Goal: Transaction & Acquisition: Purchase product/service

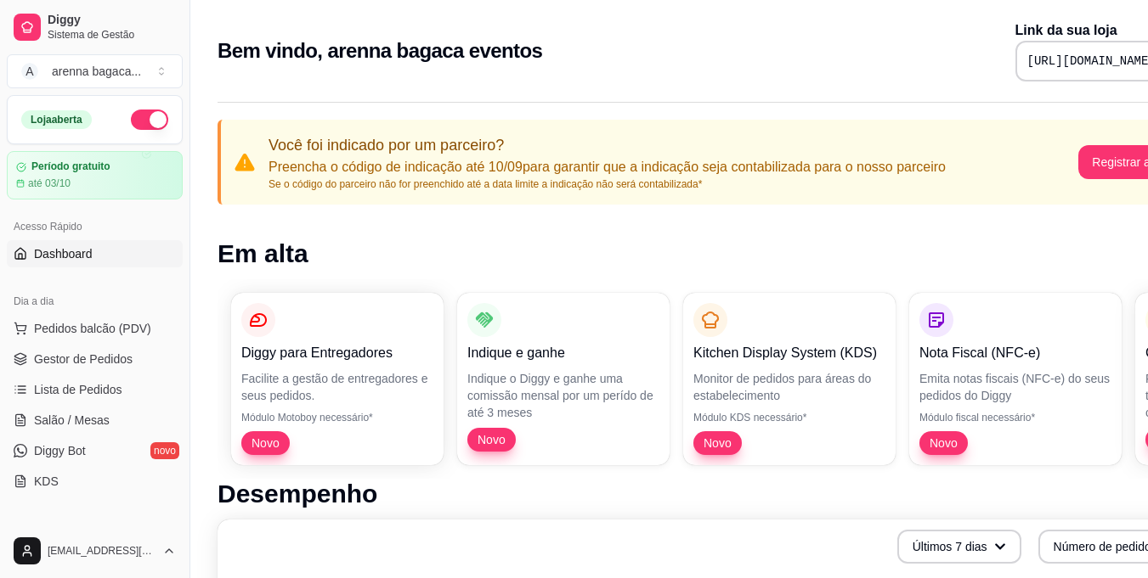
drag, startPoint x: 414, startPoint y: 244, endPoint x: 742, endPoint y: 382, distance: 355.9
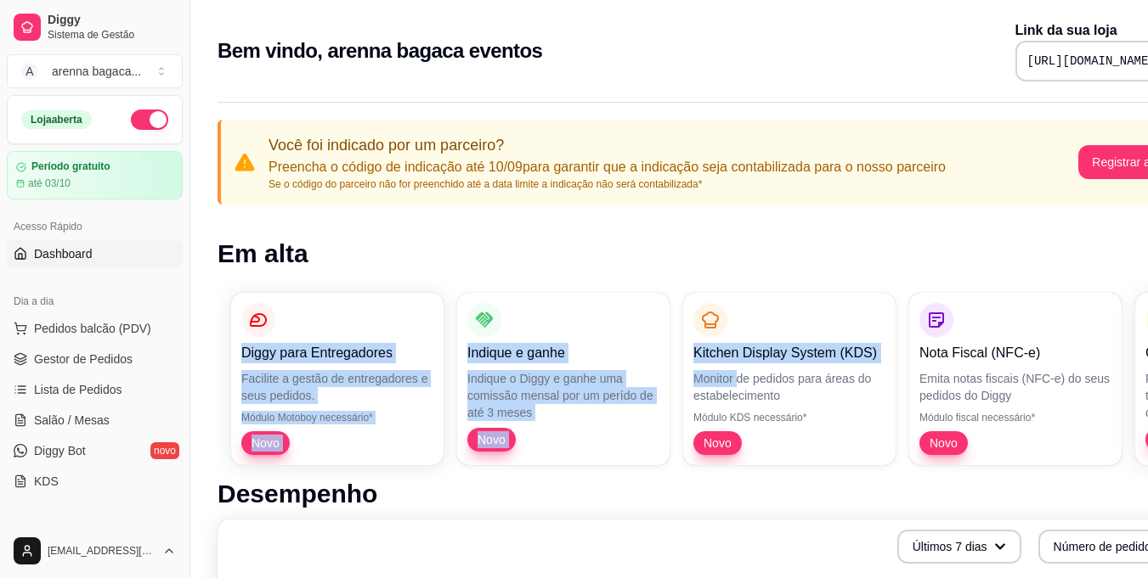
drag, startPoint x: 742, startPoint y: 382, endPoint x: 124, endPoint y: 123, distance: 669.7
click at [131, 123] on button "button" at bounding box center [149, 120] width 37 height 20
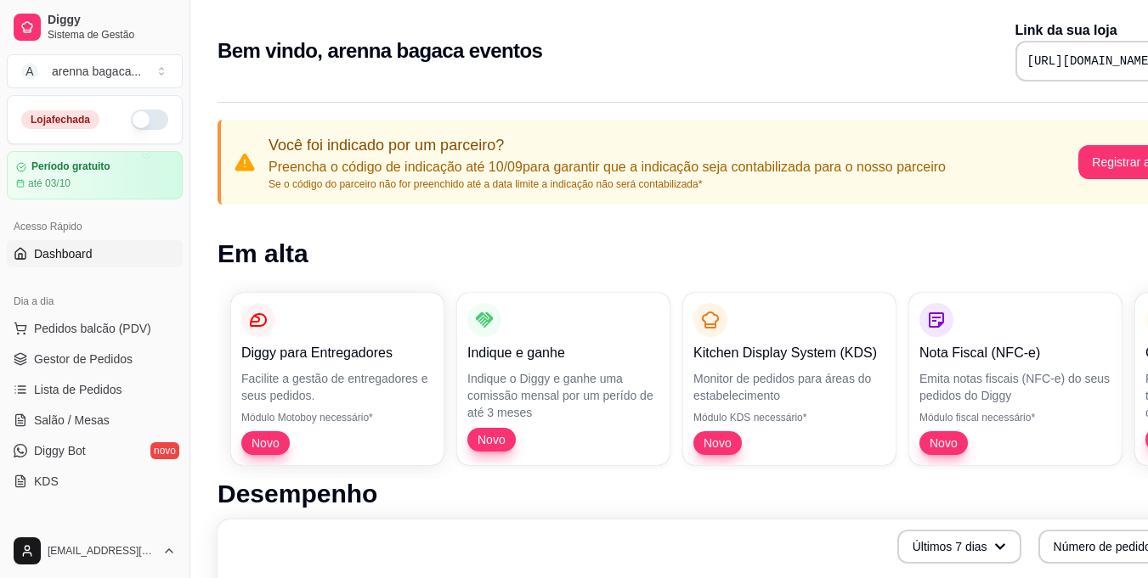
click at [152, 122] on button "button" at bounding box center [149, 120] width 37 height 20
click at [78, 325] on span "Pedidos balcão (PDV)" at bounding box center [92, 328] width 117 height 17
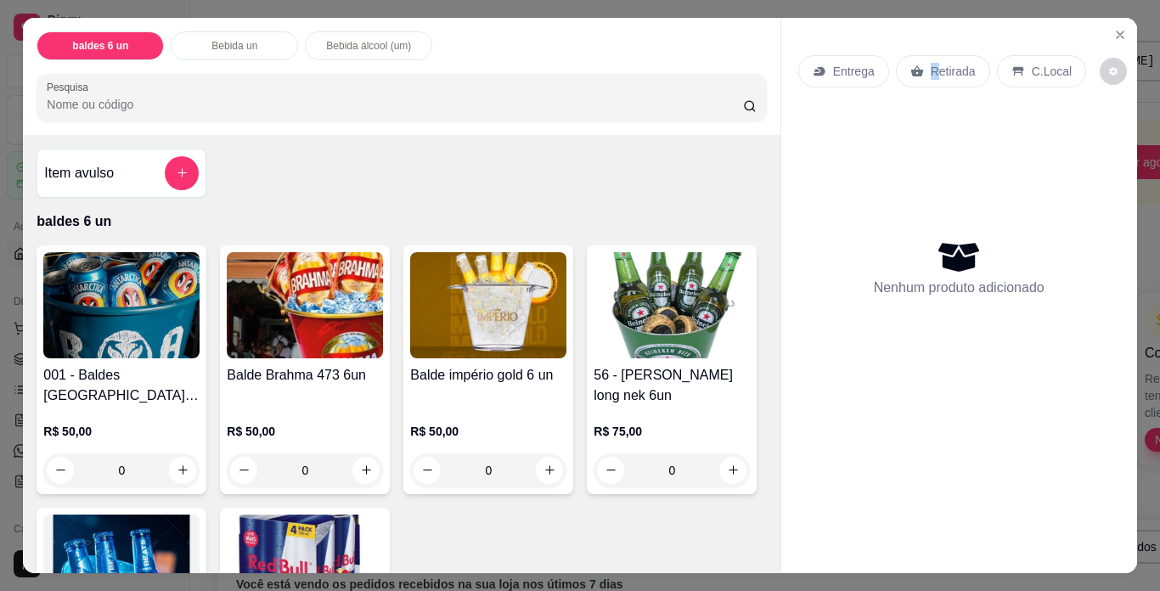
drag, startPoint x: 905, startPoint y: 102, endPoint x: 874, endPoint y: 93, distance: 32.6
click at [874, 93] on div "Entrega Retirada C.Local" at bounding box center [959, 71] width 322 height 59
click at [434, 381] on div "Balde império gold 6 un" at bounding box center [488, 385] width 156 height 41
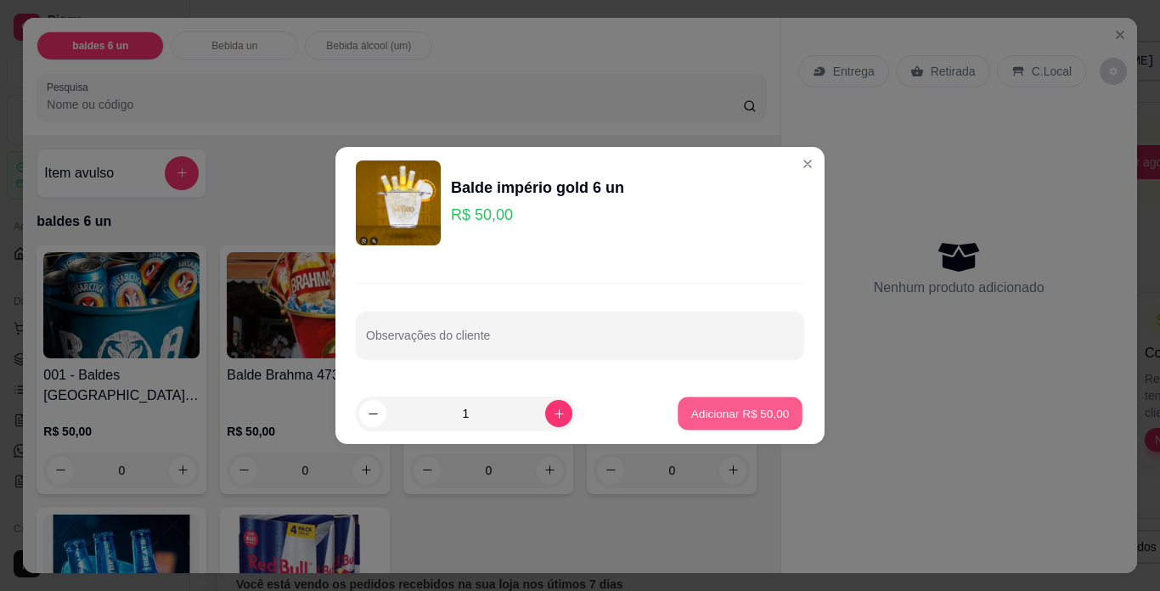
click at [712, 408] on p "Adicionar R$ 50,00" at bounding box center [740, 413] width 99 height 16
type input "1"
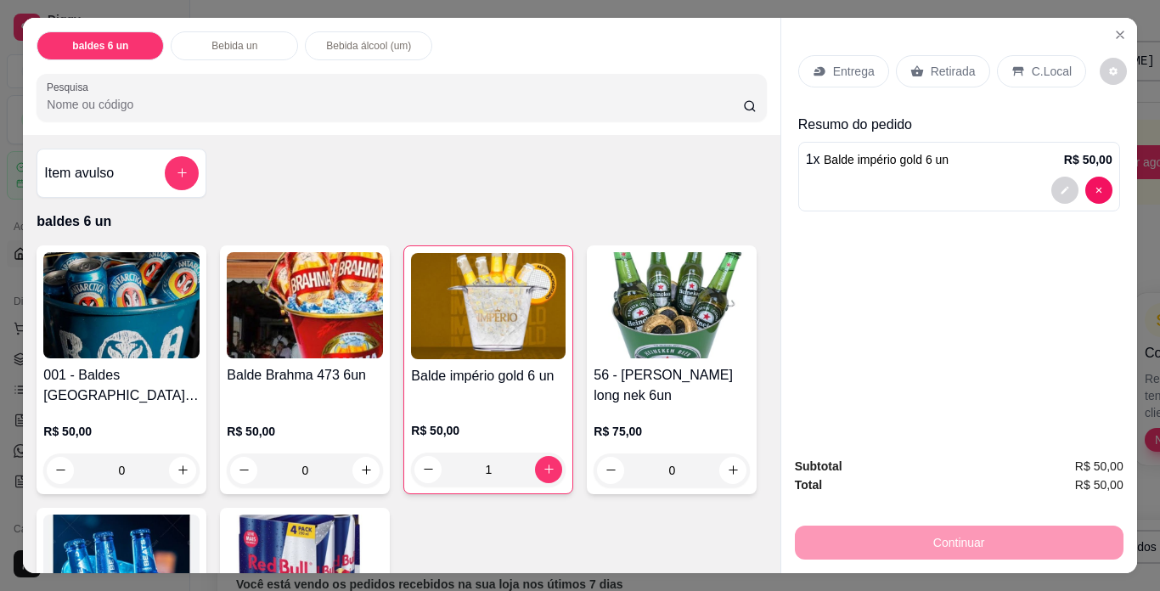
click at [940, 71] on p "Retirada" at bounding box center [953, 71] width 45 height 17
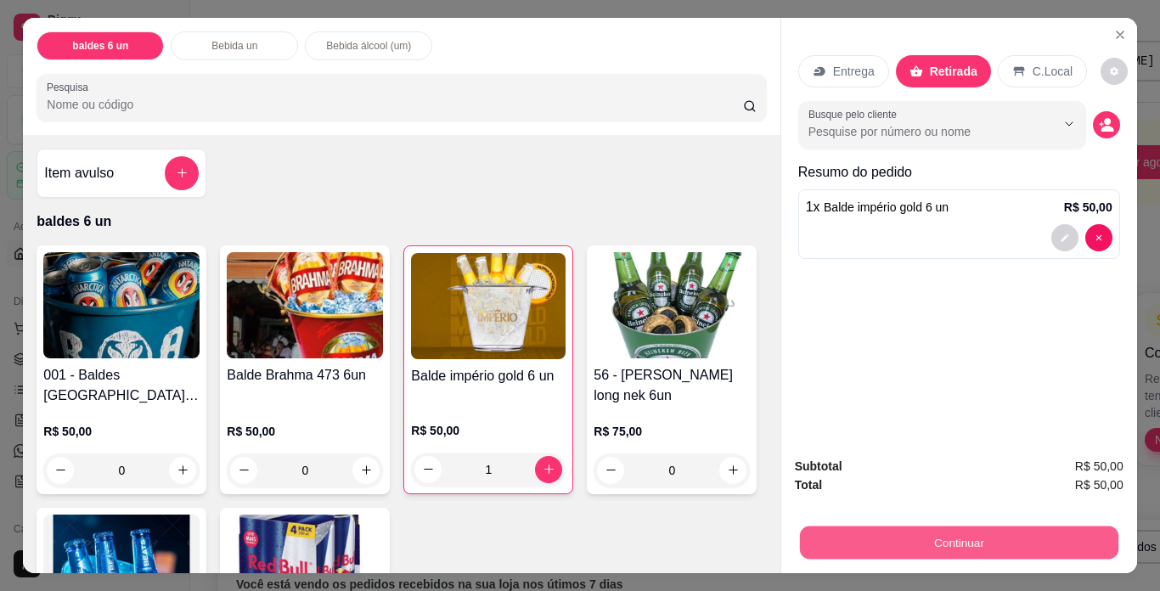
click at [956, 544] on button "Continuar" at bounding box center [958, 543] width 319 height 33
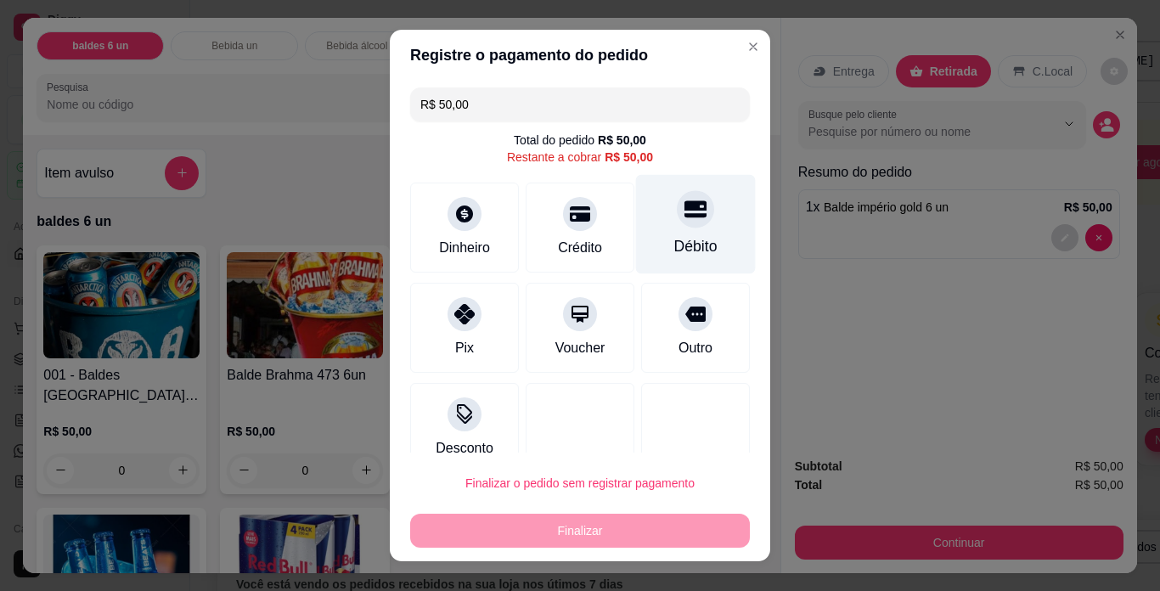
click at [648, 207] on div "Débito" at bounding box center [696, 224] width 120 height 99
type input "R$ 0,00"
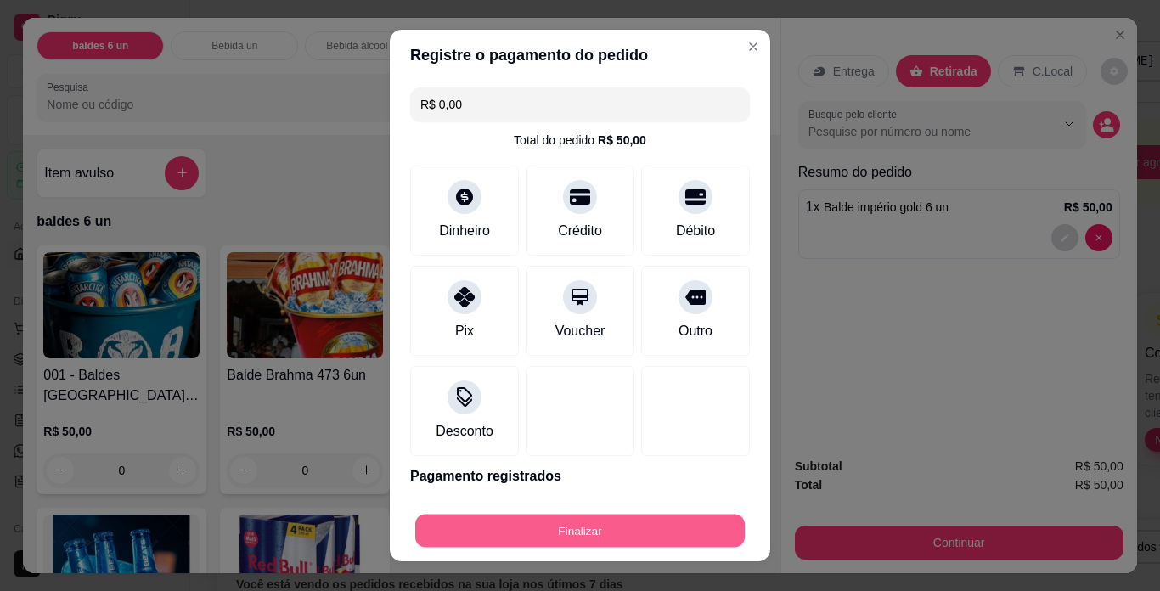
click at [669, 522] on button "Finalizar" at bounding box center [580, 531] width 330 height 33
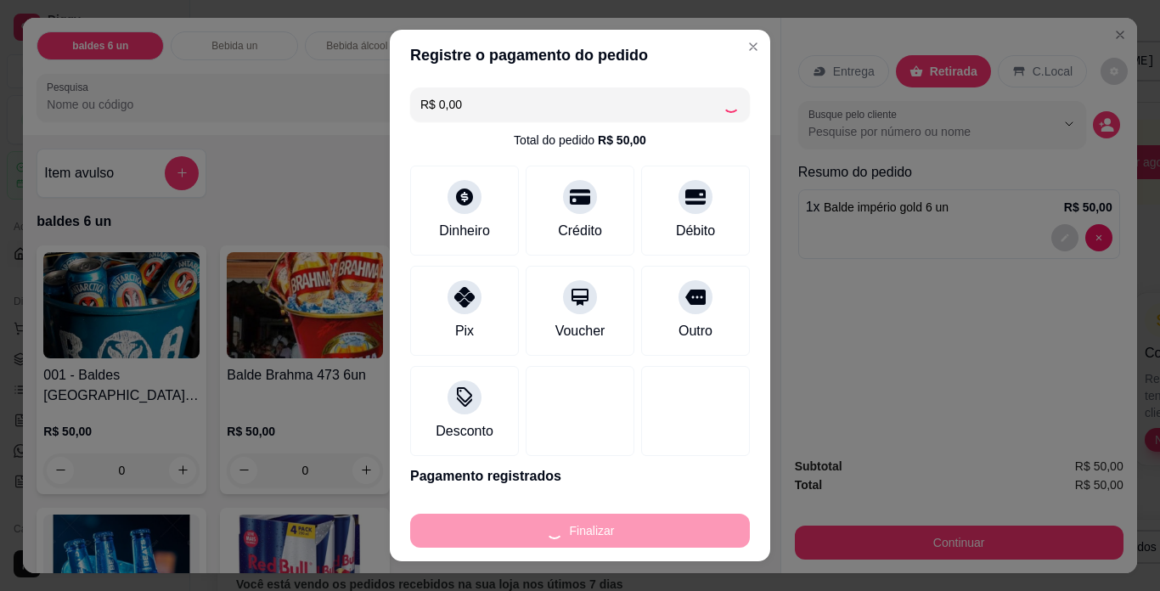
type input "0"
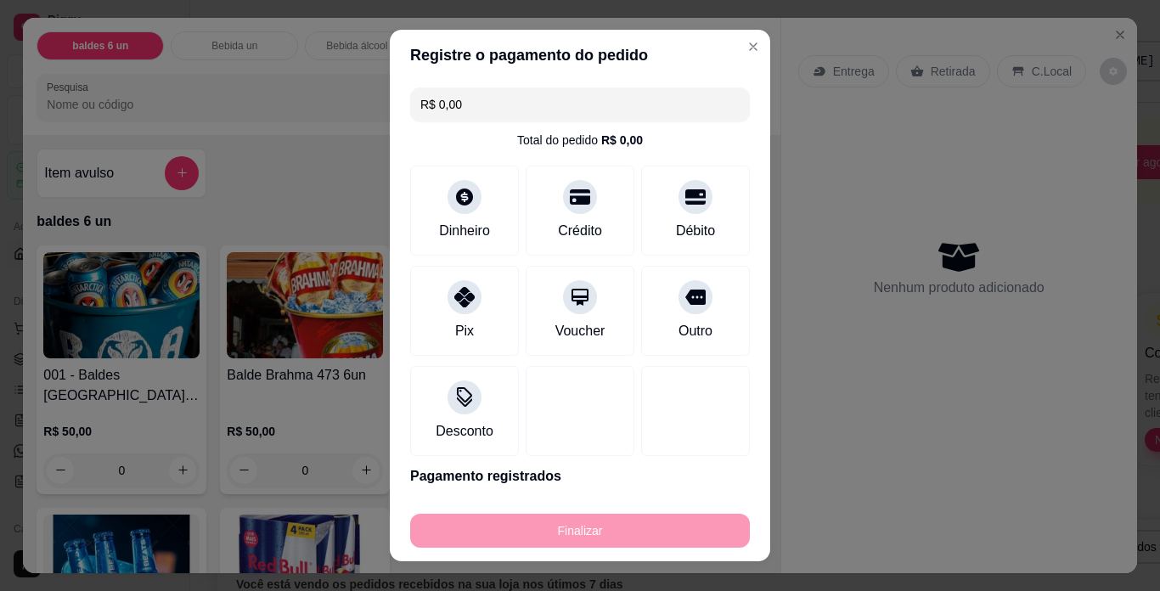
type input "-R$ 50,00"
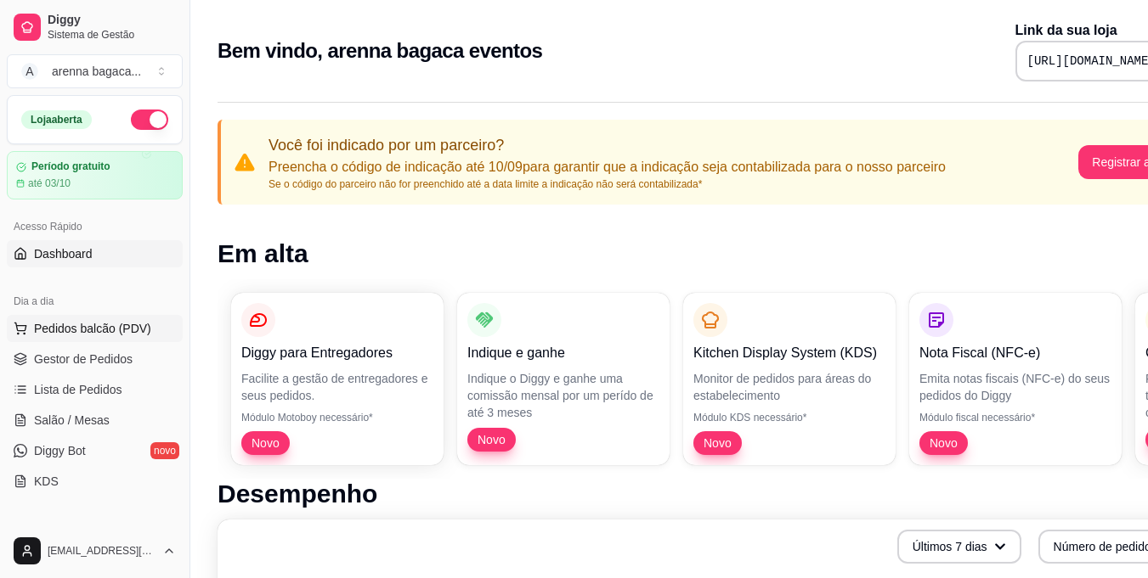
click at [86, 322] on span "Pedidos balcão (PDV)" at bounding box center [92, 328] width 117 height 17
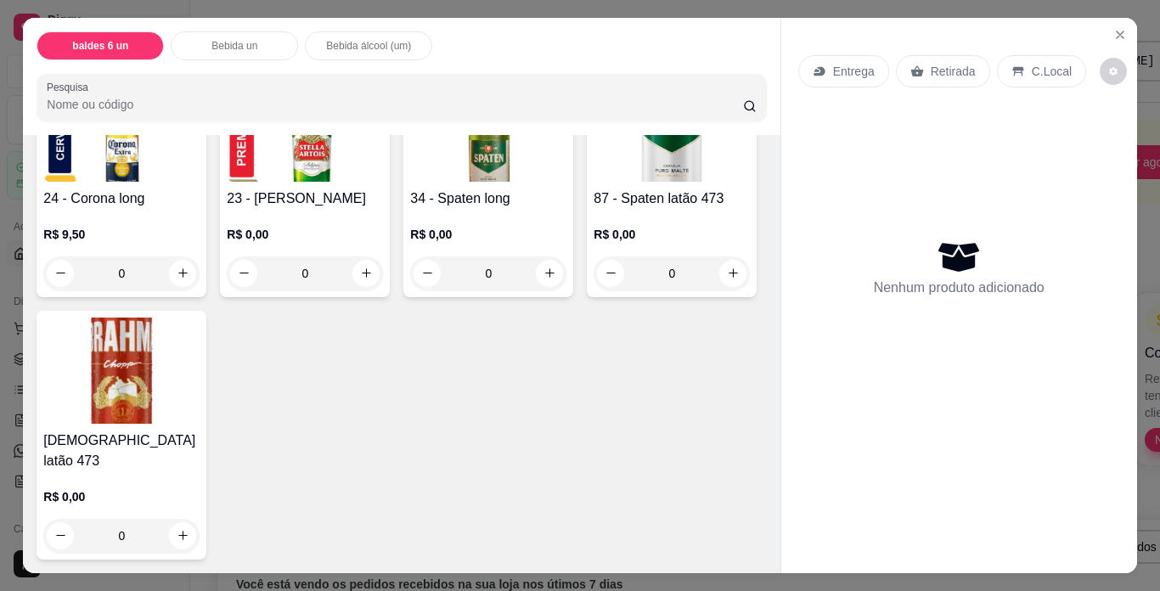
scroll to position [1567, 0]
click at [680, 437] on div "24 - Corona long R$ 9,50 0 23 - Stella long R$ 0,00 0 34 - Spaten long R$ 0,00 …" at bounding box center [402, 314] width 730 height 491
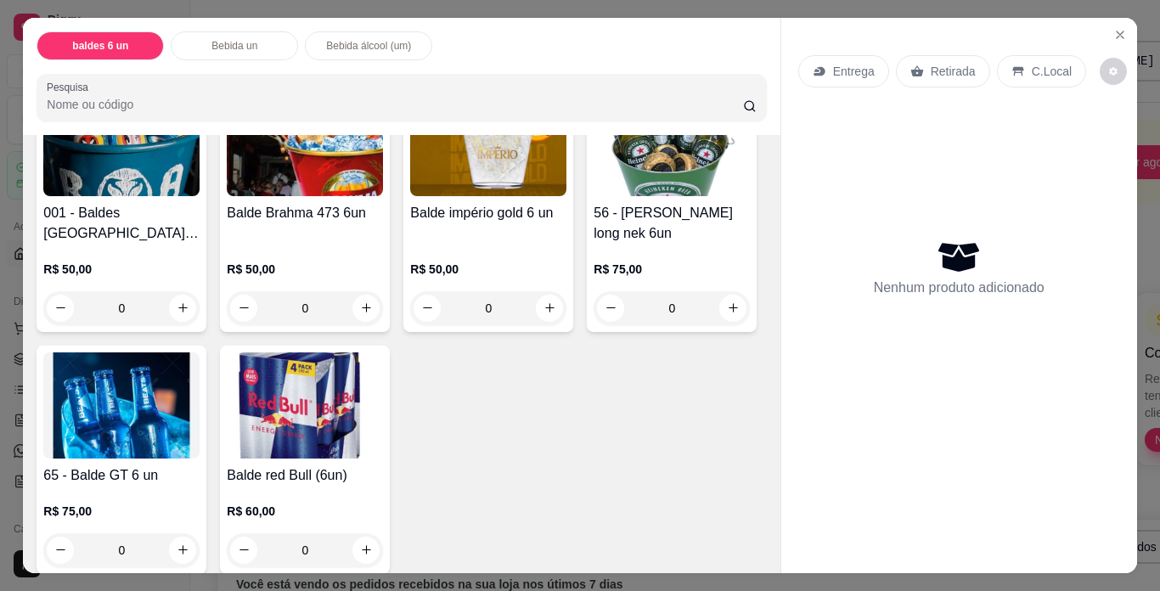
scroll to position [0, 0]
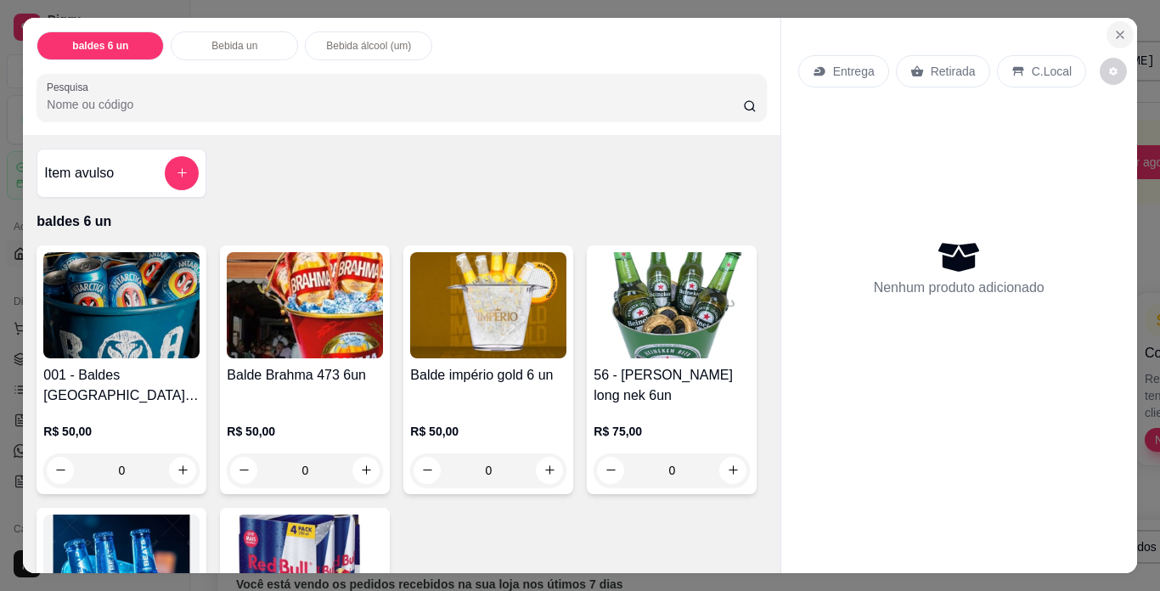
click at [1114, 31] on icon "Close" at bounding box center [1121, 35] width 14 height 14
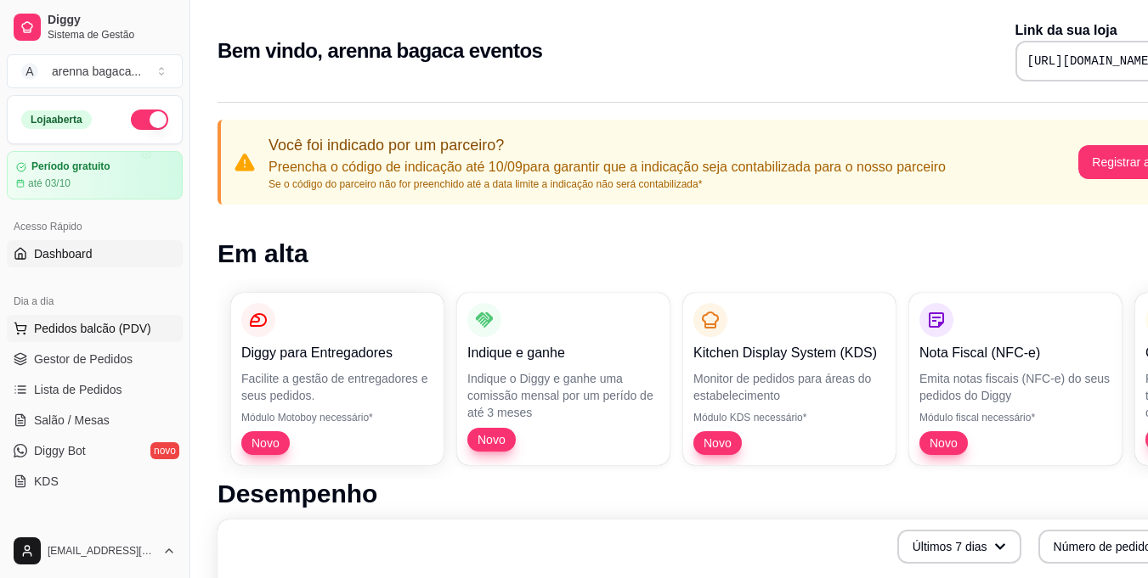
click at [111, 331] on span "Pedidos balcão (PDV)" at bounding box center [92, 328] width 117 height 17
click at [87, 333] on span "Pedidos balcão (PDV)" at bounding box center [92, 328] width 117 height 17
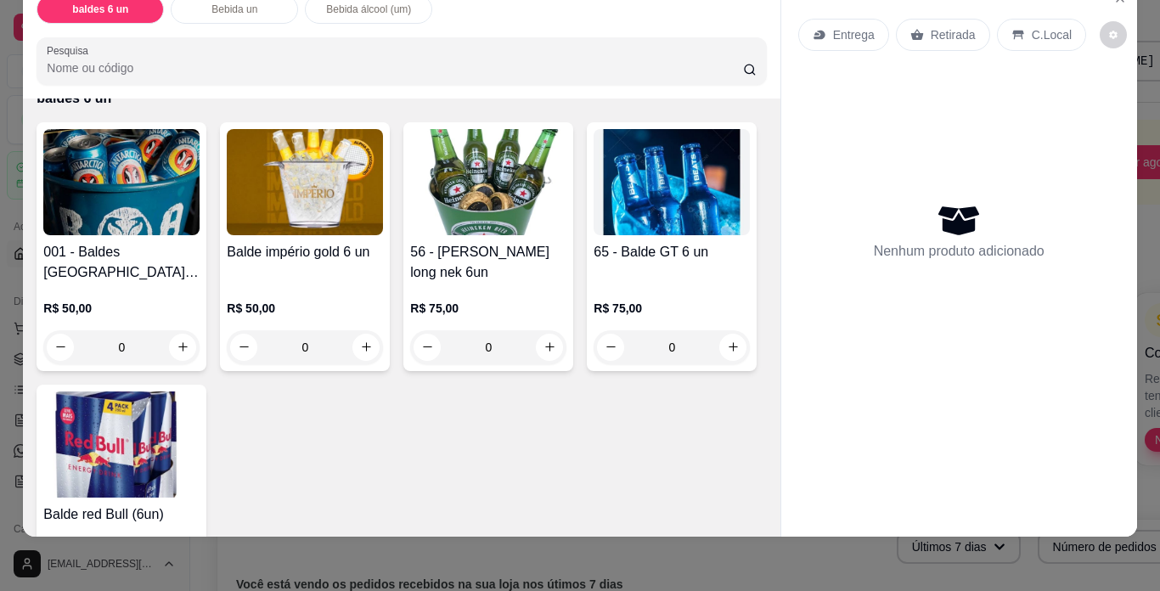
scroll to position [85, 0]
